Goal: Task Accomplishment & Management: Complete application form

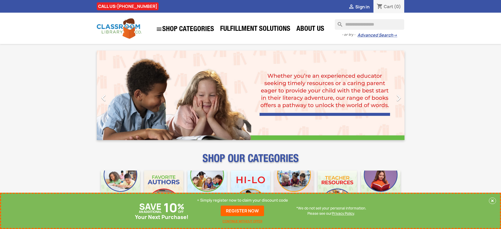
click at [242, 200] on p "+ Simply register now to claim your discount code" at bounding box center [242, 200] width 91 height 5
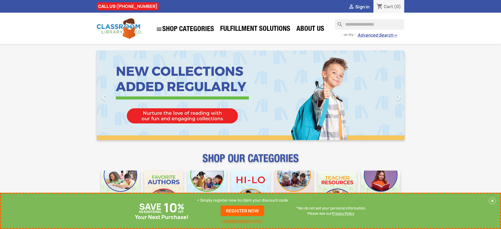
click at [242, 200] on p "+ Simply register now to claim your discount code" at bounding box center [242, 200] width 91 height 5
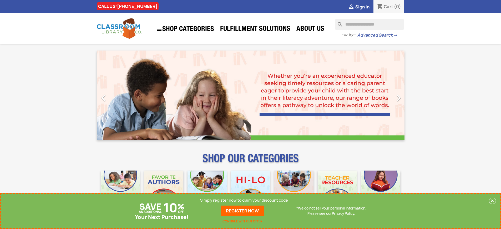
click at [242, 200] on p "+ Simply register now to claim your discount code" at bounding box center [242, 200] width 91 height 5
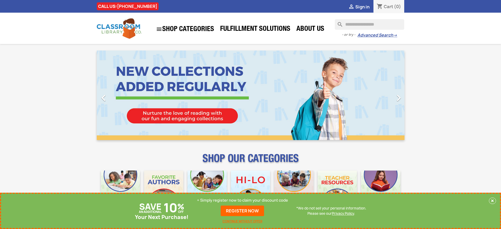
click at [242, 200] on p "+ Simply register now to claim your discount code" at bounding box center [242, 200] width 91 height 5
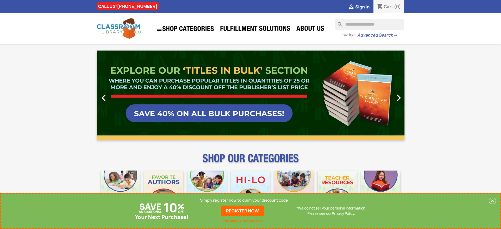
click at [242, 200] on p "+ Simply register now to claim your discount code" at bounding box center [242, 200] width 91 height 5
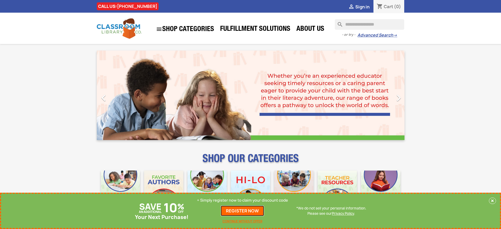
click at [242, 211] on link "REGISTER NOW" at bounding box center [242, 210] width 43 height 11
click at [242, 200] on p "+ Simply register now to claim your discount code" at bounding box center [242, 200] width 91 height 5
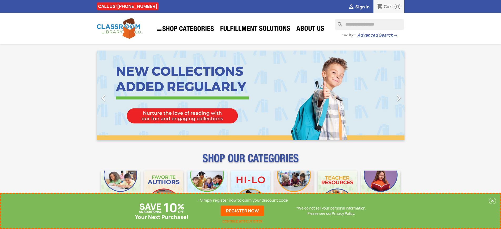
click at [242, 200] on p "+ Simply register now to claim your discount code" at bounding box center [242, 200] width 91 height 5
click at [242, 211] on link "REGISTER NOW" at bounding box center [242, 210] width 43 height 11
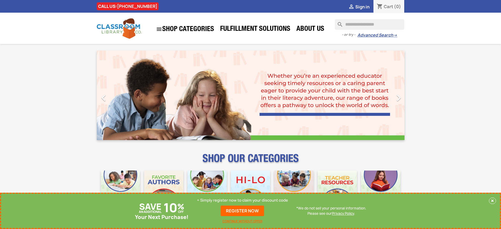
click at [242, 200] on p "+ Simply register now to claim your discount code" at bounding box center [242, 200] width 91 height 5
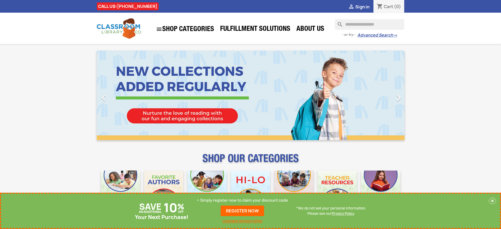
click at [242, 200] on p "+ Simply register now to claim your discount code" at bounding box center [242, 200] width 91 height 5
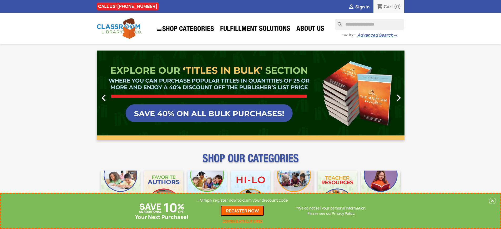
click at [242, 211] on link "REGISTER NOW" at bounding box center [242, 210] width 43 height 11
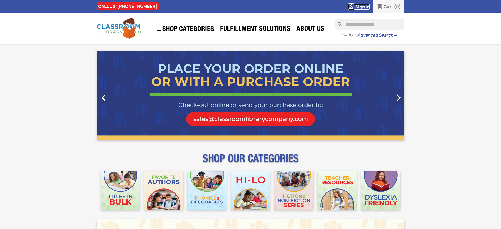
click at [362, 7] on span "Sign in" at bounding box center [362, 7] width 14 height 6
